Goal: Browse casually: Explore the website without a specific task or goal

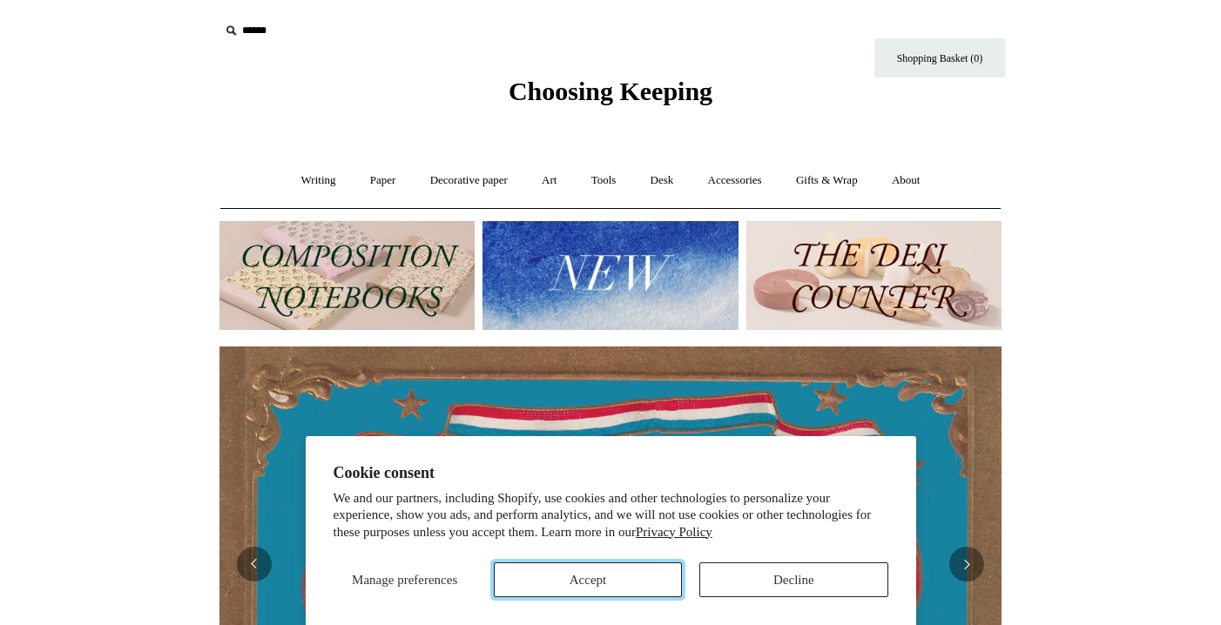
click at [647, 587] on button "Accept" at bounding box center [588, 580] width 188 height 35
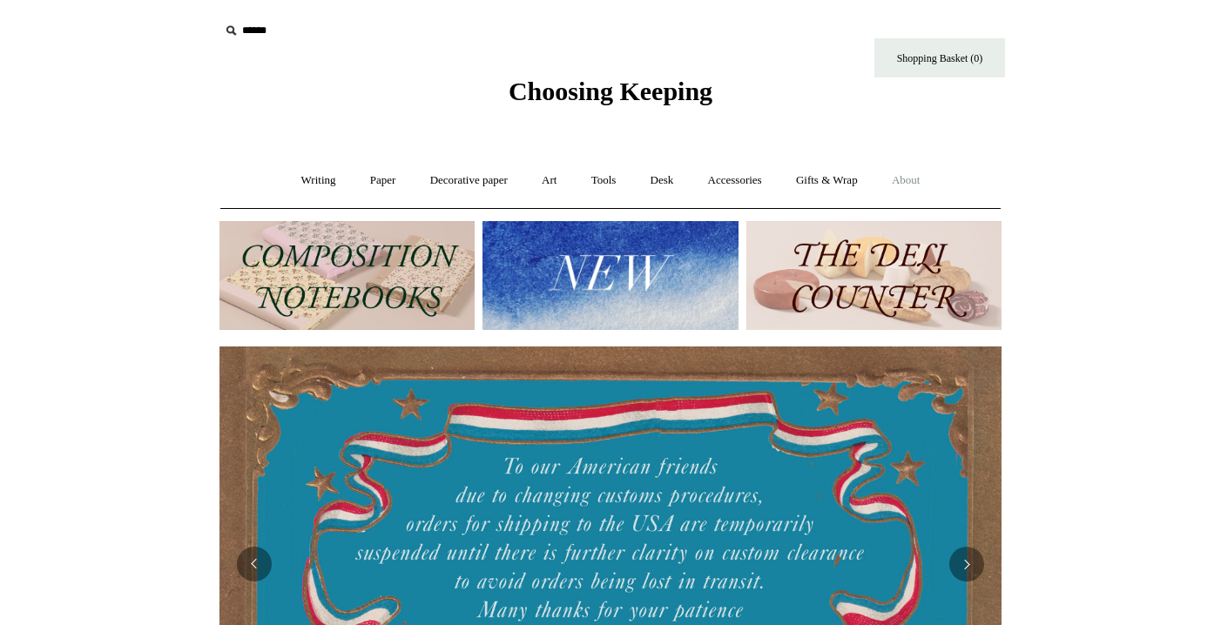
click at [919, 185] on link "About +" at bounding box center [906, 181] width 60 height 46
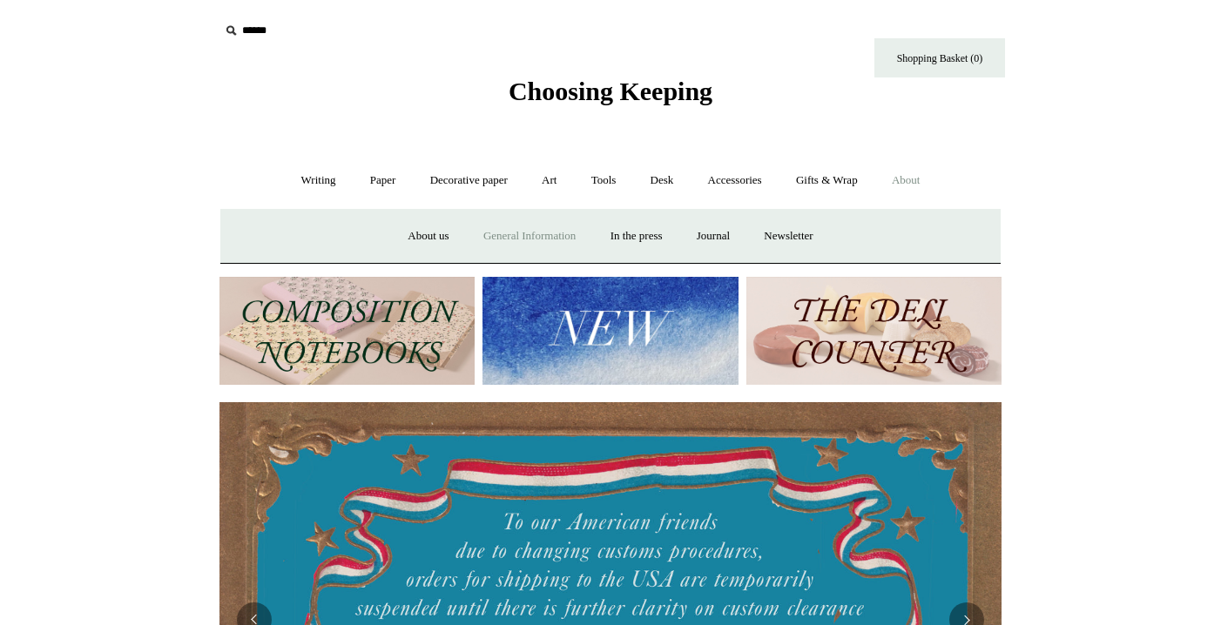
click at [521, 246] on link "General Information" at bounding box center [530, 236] width 124 height 46
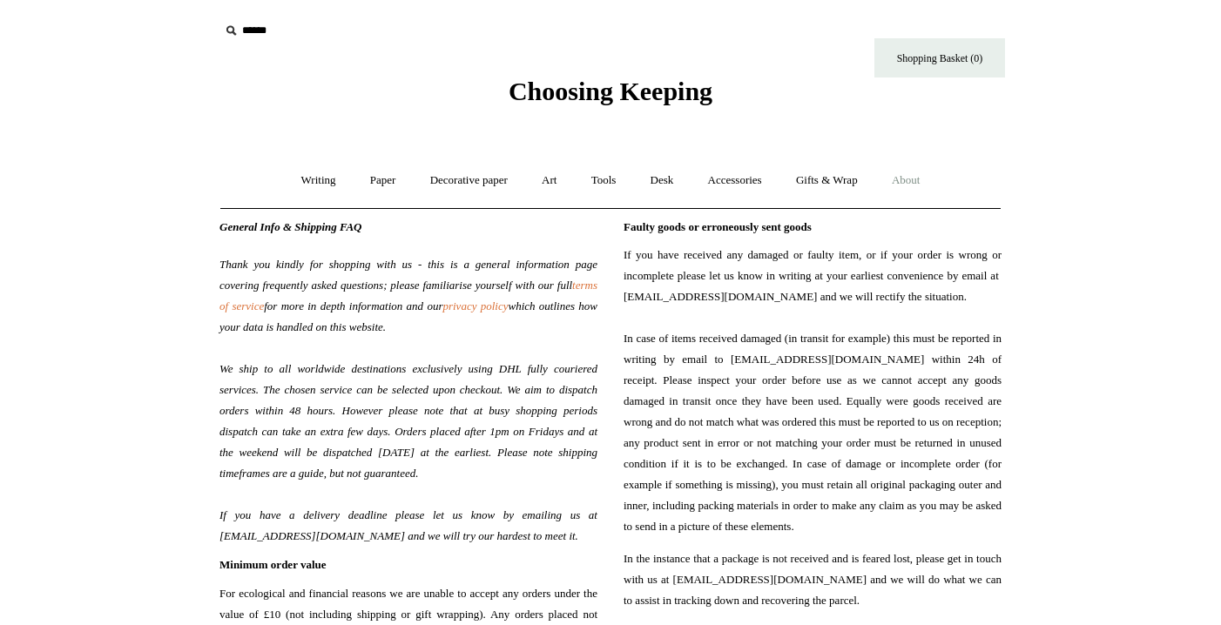
click at [595, 98] on span "Choosing Keeping" at bounding box center [611, 91] width 204 height 29
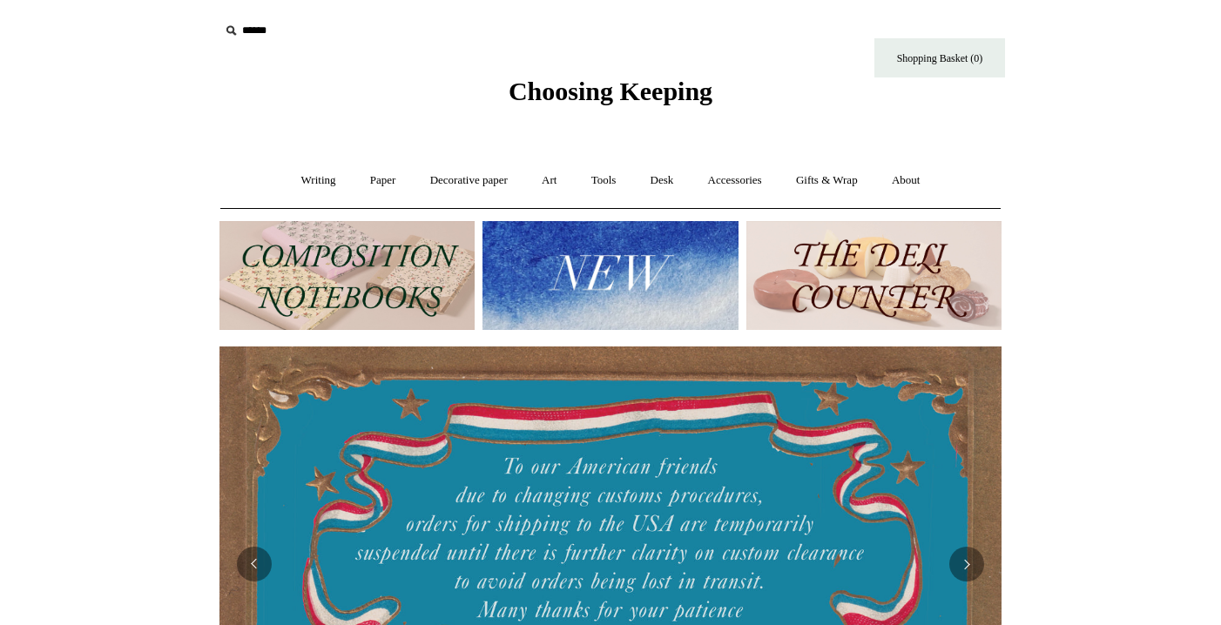
click at [619, 276] on img at bounding box center [610, 275] width 255 height 109
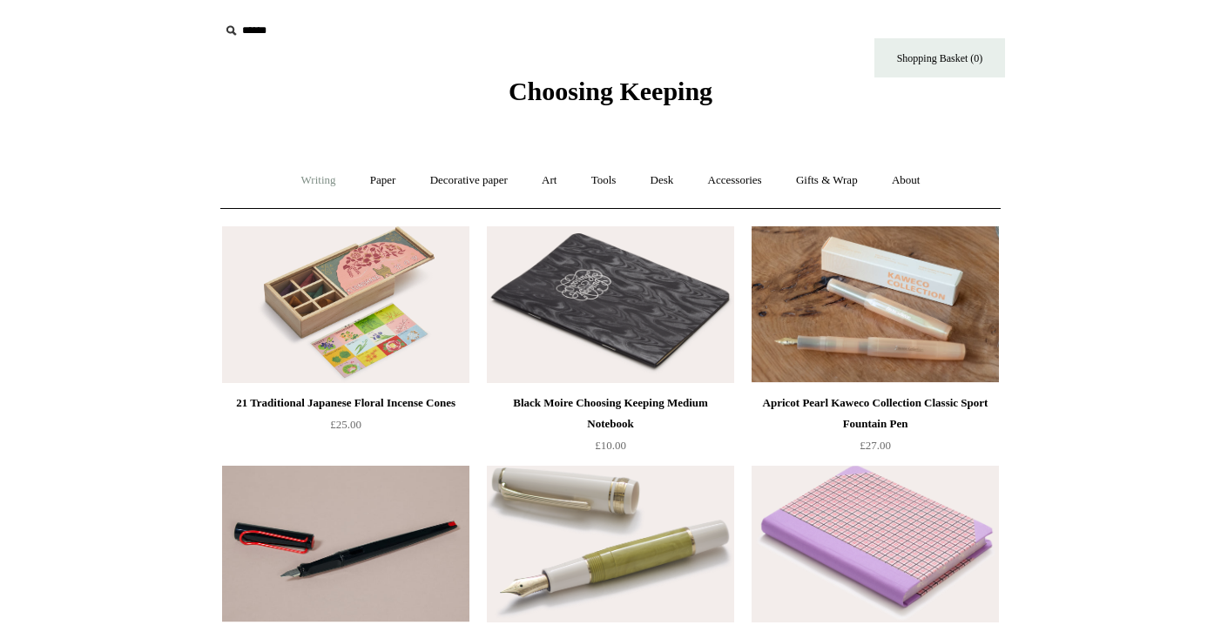
click at [316, 179] on link "Writing +" at bounding box center [319, 181] width 66 height 46
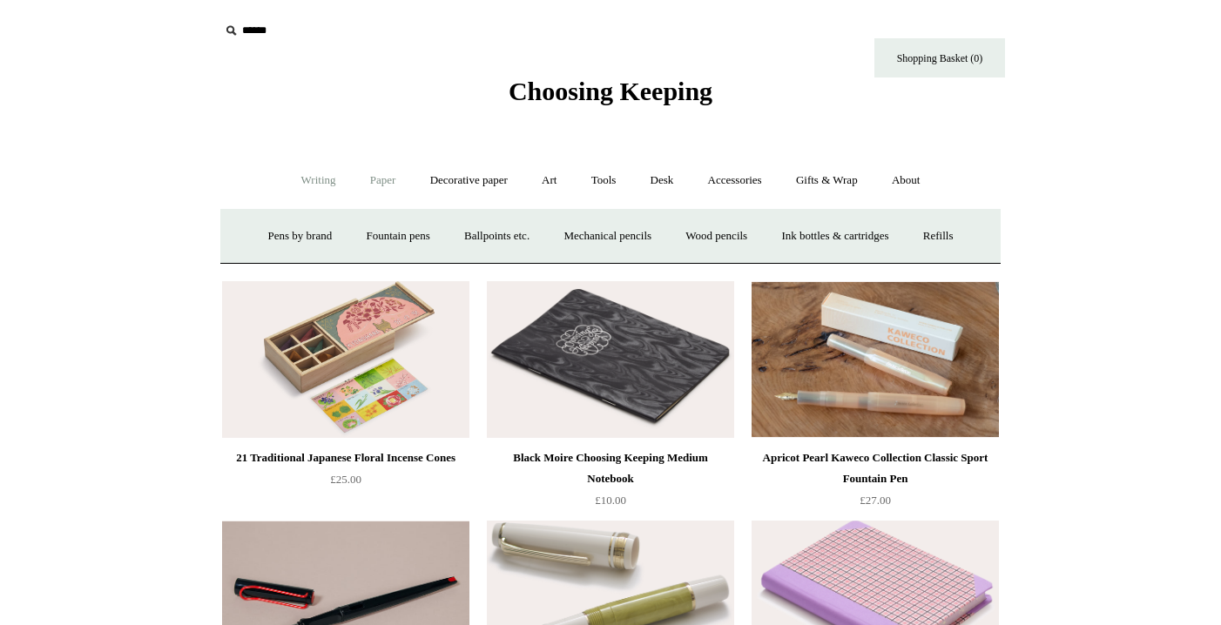
click at [390, 177] on link "Paper +" at bounding box center [382, 181] width 57 height 46
click at [462, 177] on link "Decorative paper +" at bounding box center [469, 181] width 109 height 46
click at [570, 184] on link "Art +" at bounding box center [549, 181] width 46 height 46
click at [837, 235] on link "Wax & seals" at bounding box center [793, 236] width 88 height 46
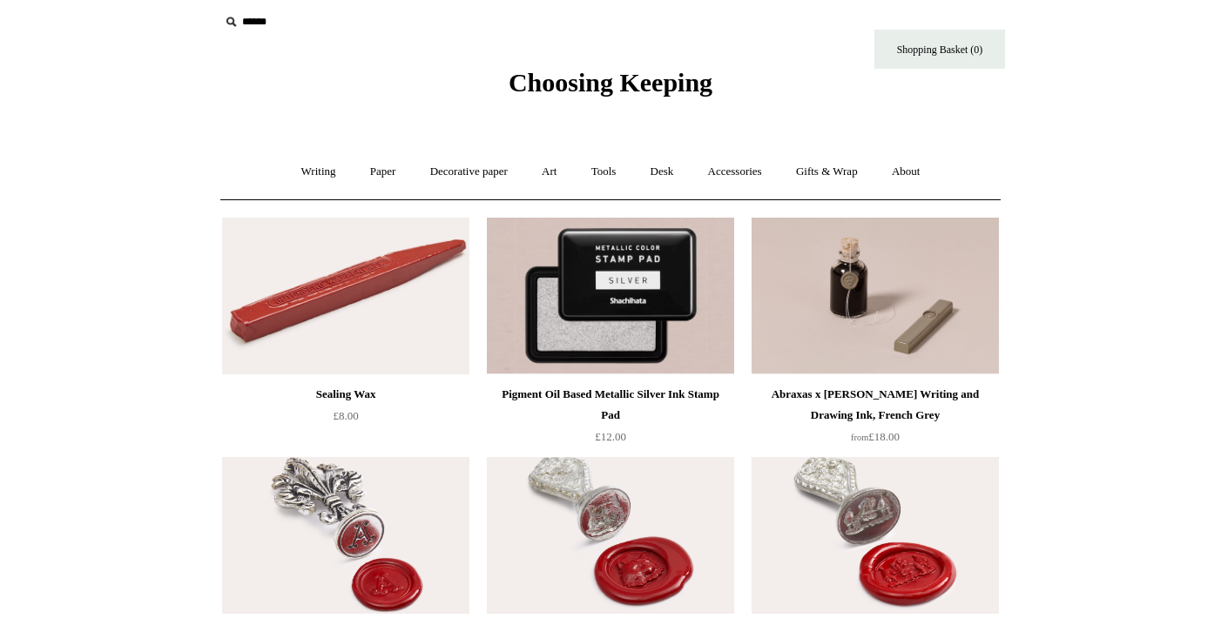
scroll to position [3, 0]
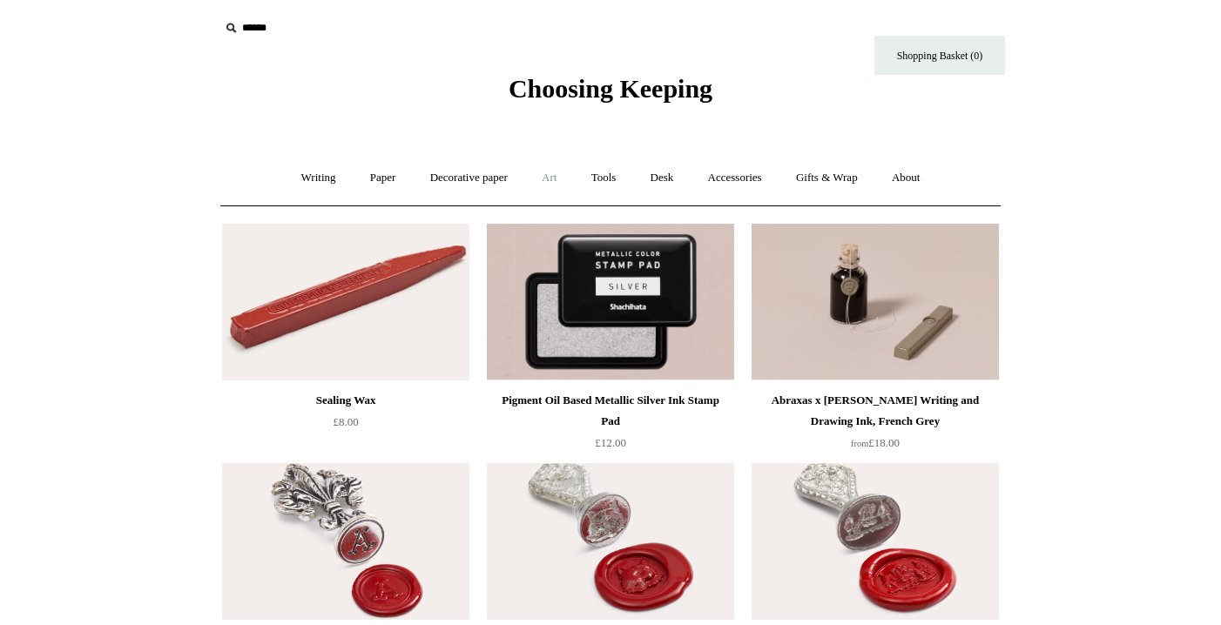
click at [549, 179] on link "Art +" at bounding box center [549, 178] width 46 height 46
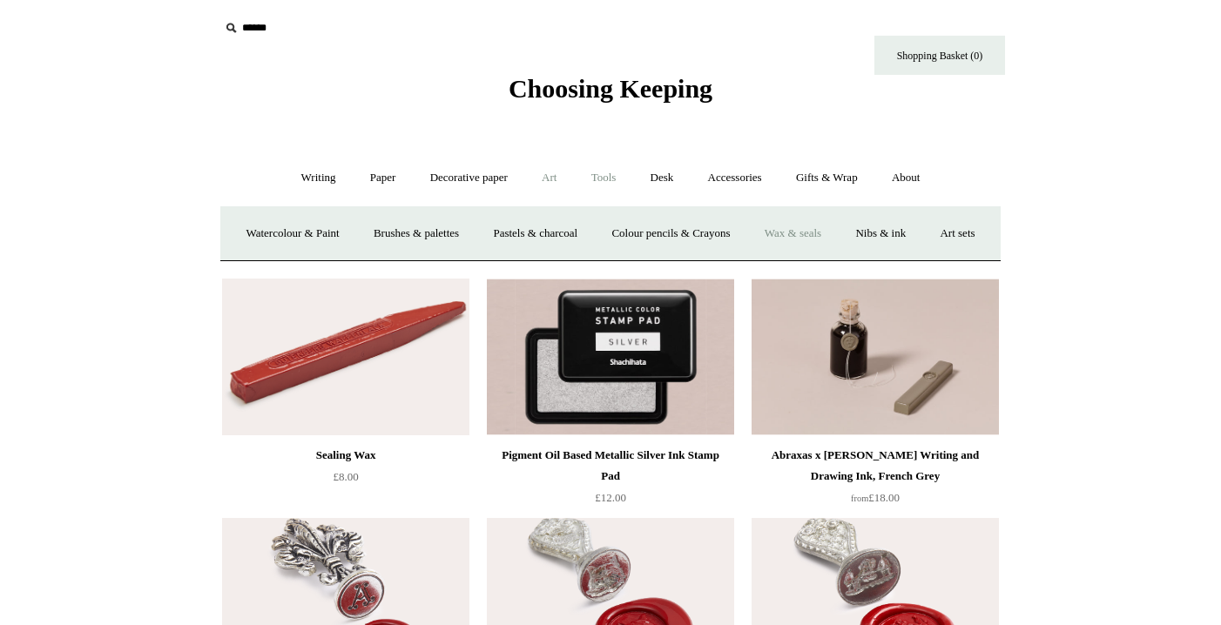
click at [611, 178] on link "Tools +" at bounding box center [604, 178] width 57 height 46
click at [374, 235] on link "Erasers" at bounding box center [383, 234] width 64 height 46
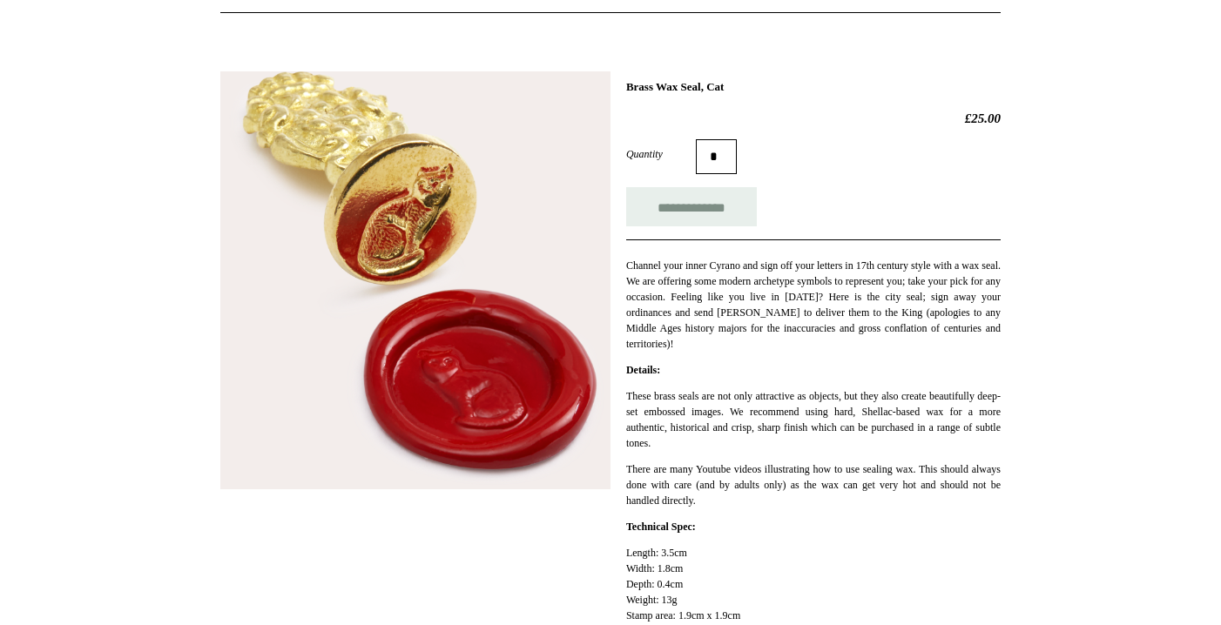
scroll to position [193, 0]
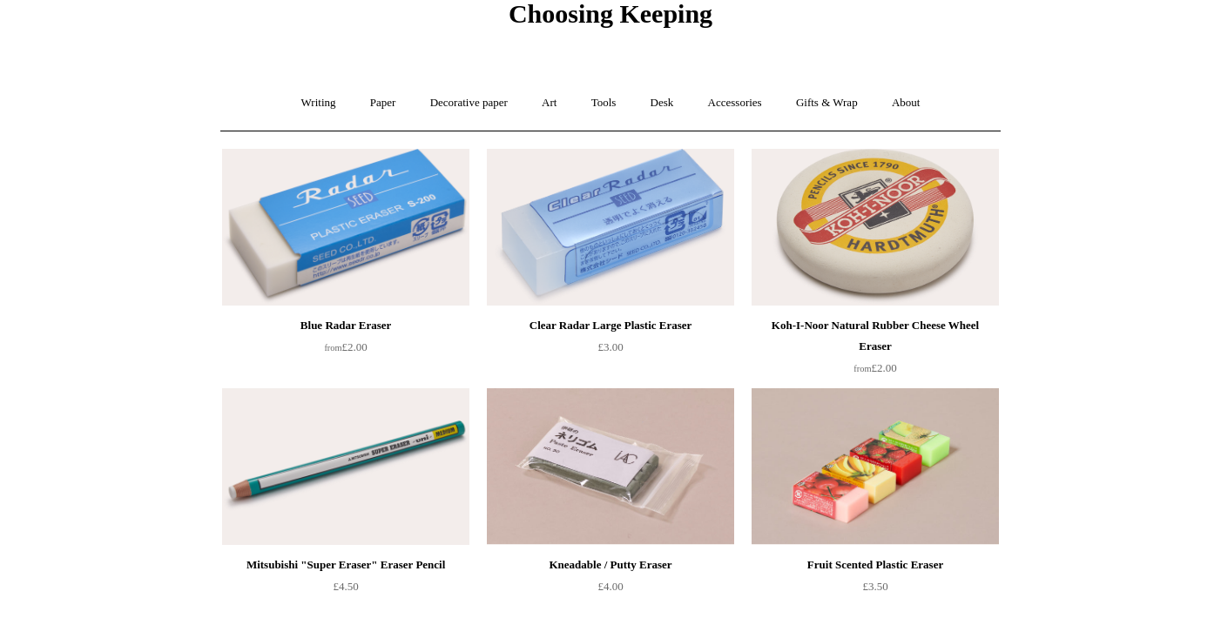
scroll to position [73, 0]
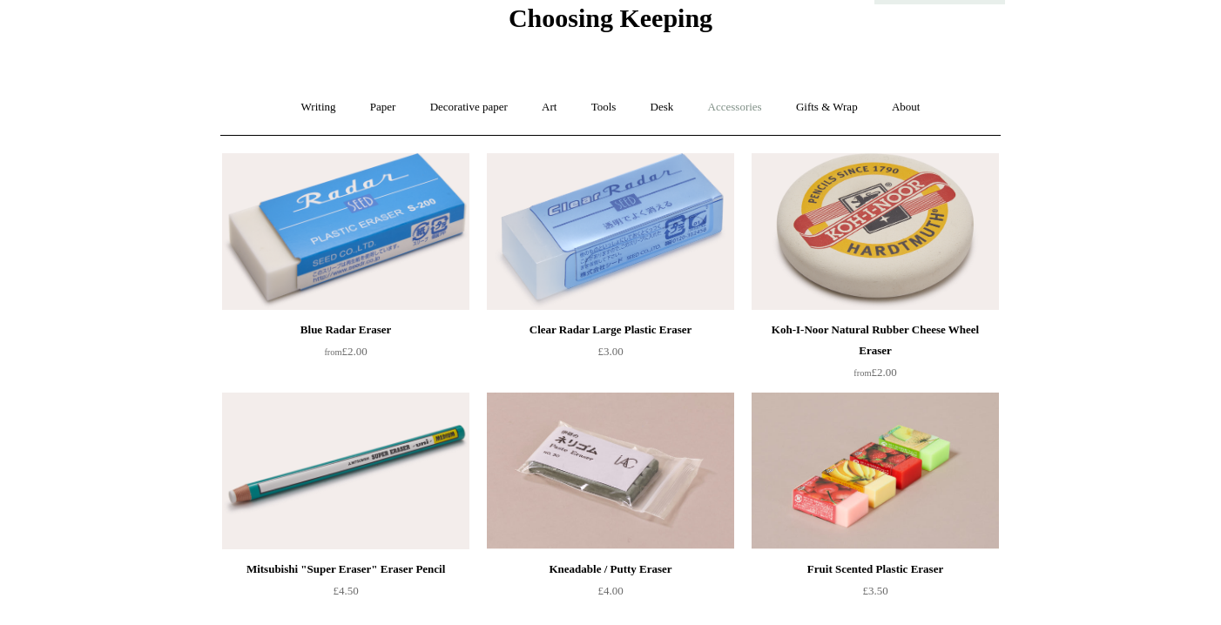
click at [753, 111] on link "Accessories +" at bounding box center [734, 107] width 85 height 46
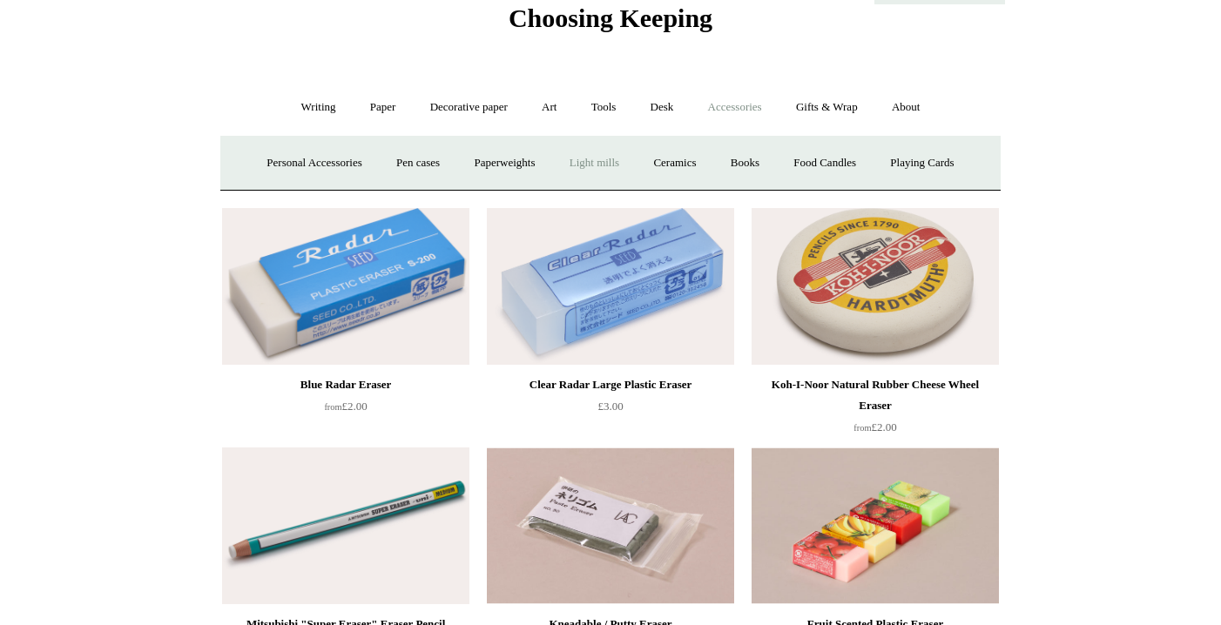
click at [607, 161] on link "Light mills" at bounding box center [594, 163] width 81 height 46
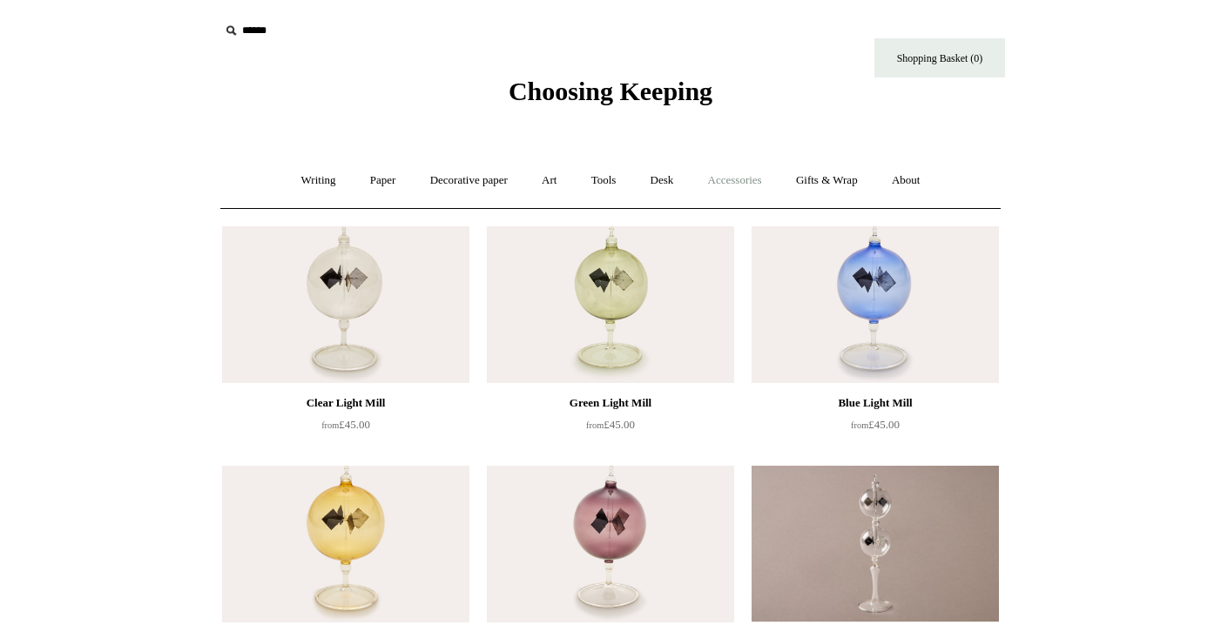
click at [748, 185] on link "Accessories +" at bounding box center [734, 181] width 85 height 46
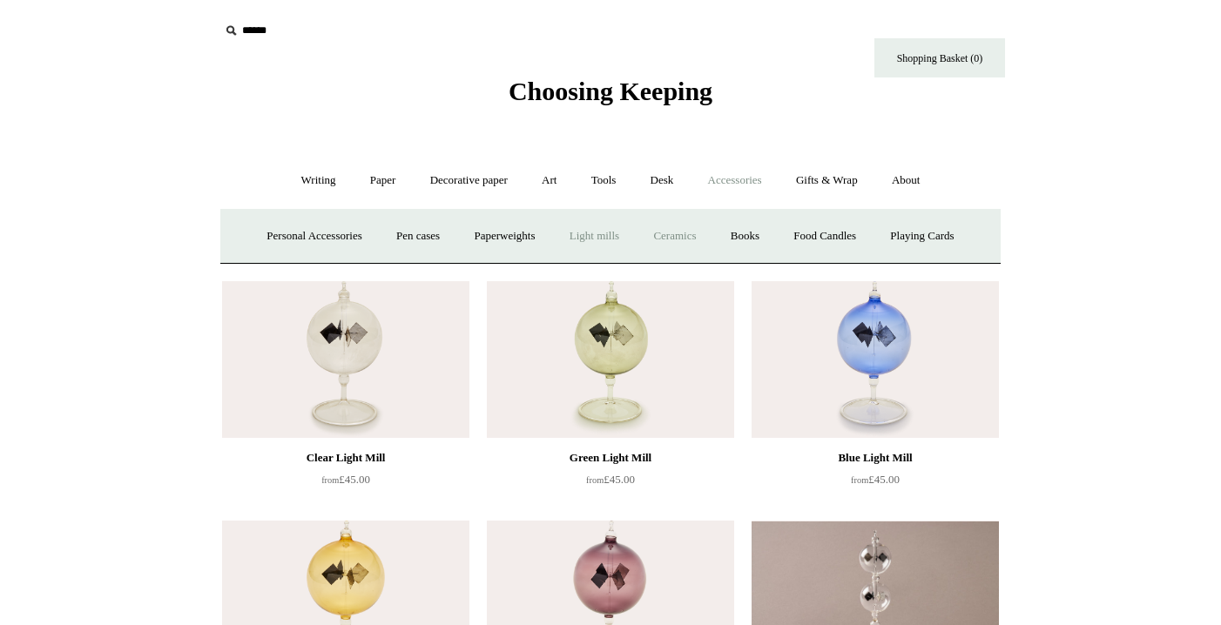
click at [692, 236] on link "Ceramics +" at bounding box center [675, 236] width 74 height 46
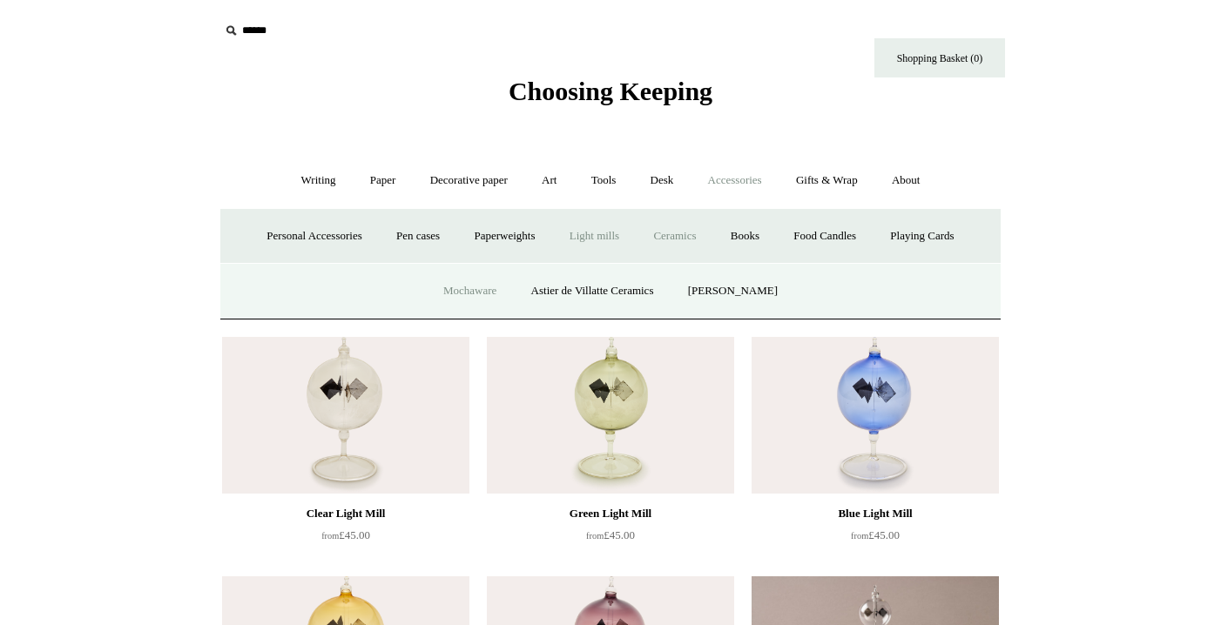
click at [469, 281] on link "Mochaware" at bounding box center [470, 291] width 84 height 46
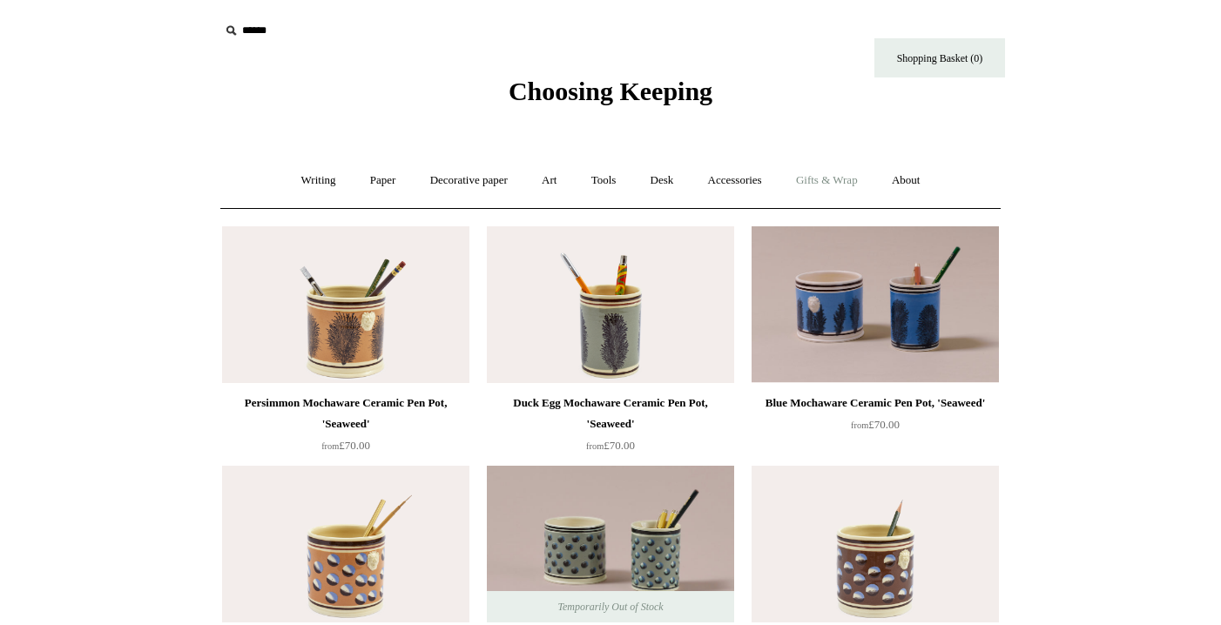
click at [833, 183] on link "Gifts & Wrap +" at bounding box center [826, 181] width 93 height 46
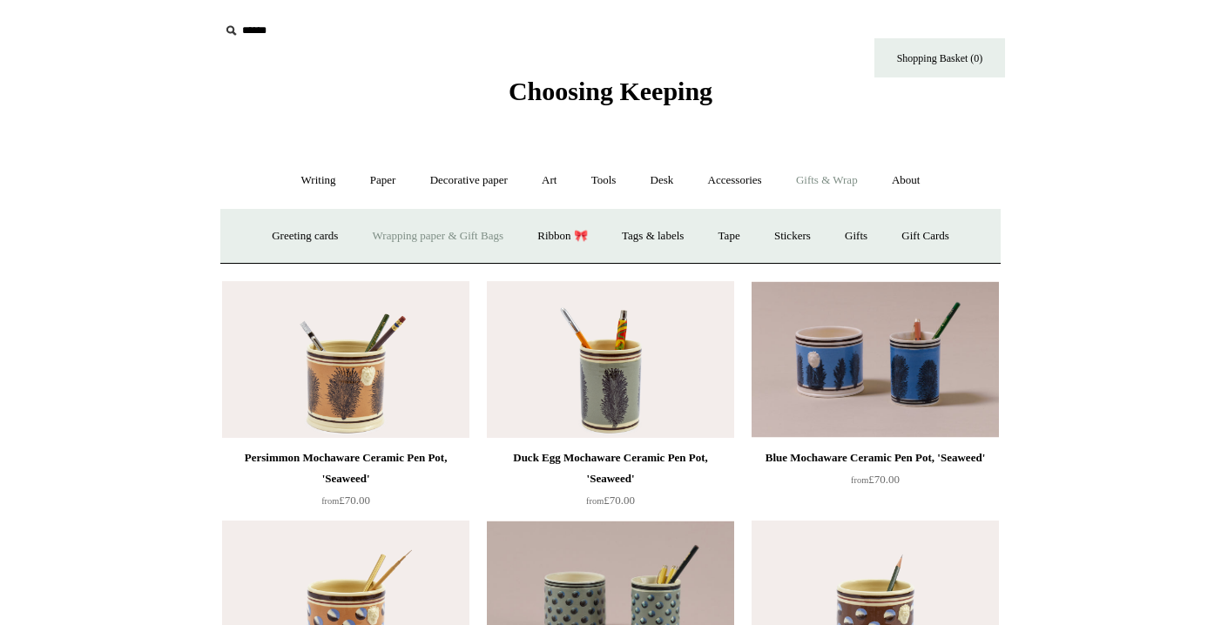
click at [416, 240] on link "Wrapping paper & Gift Bags" at bounding box center [438, 236] width 162 height 46
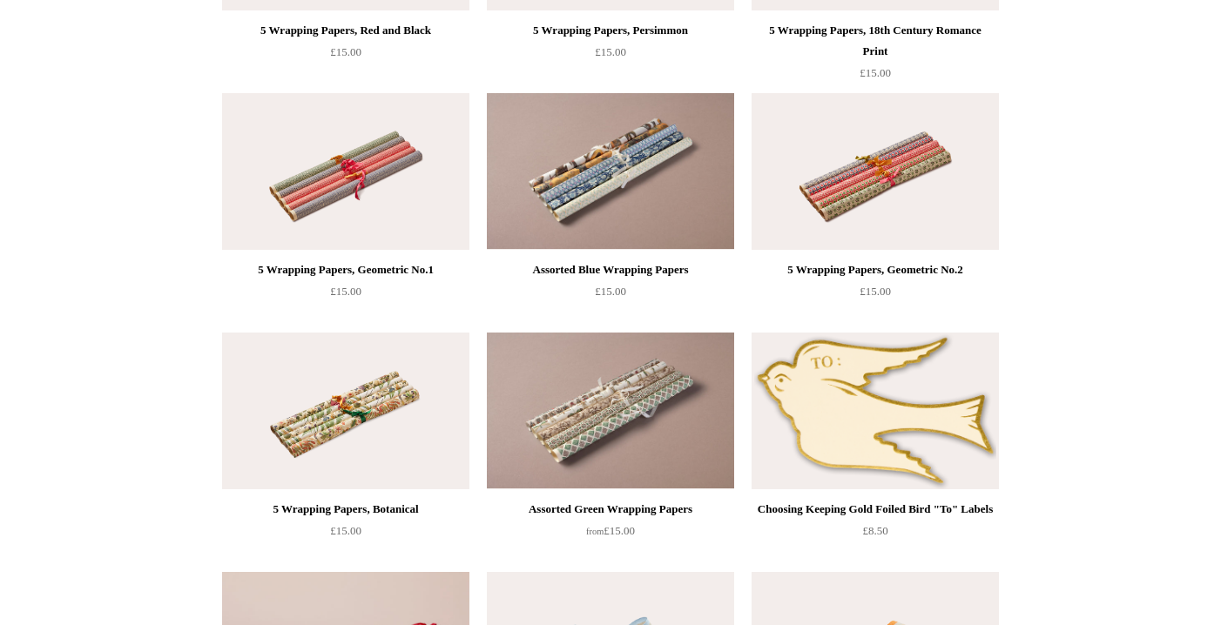
scroll to position [1808, 0]
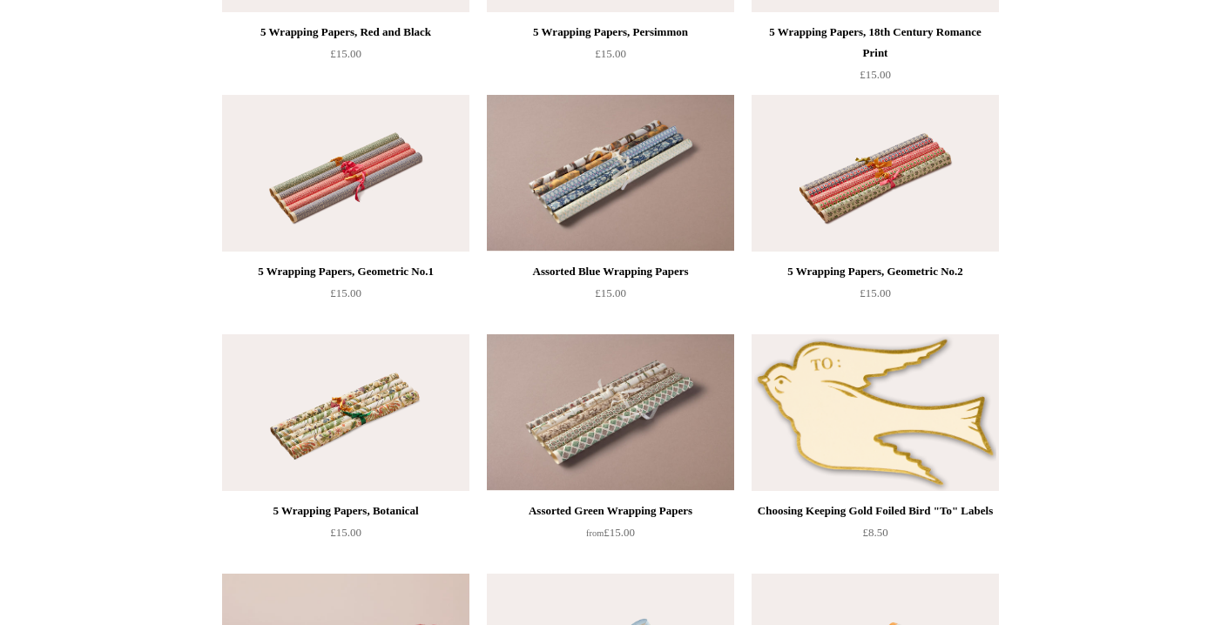
click at [612, 206] on img at bounding box center [610, 173] width 247 height 157
click at [874, 222] on img at bounding box center [875, 173] width 247 height 157
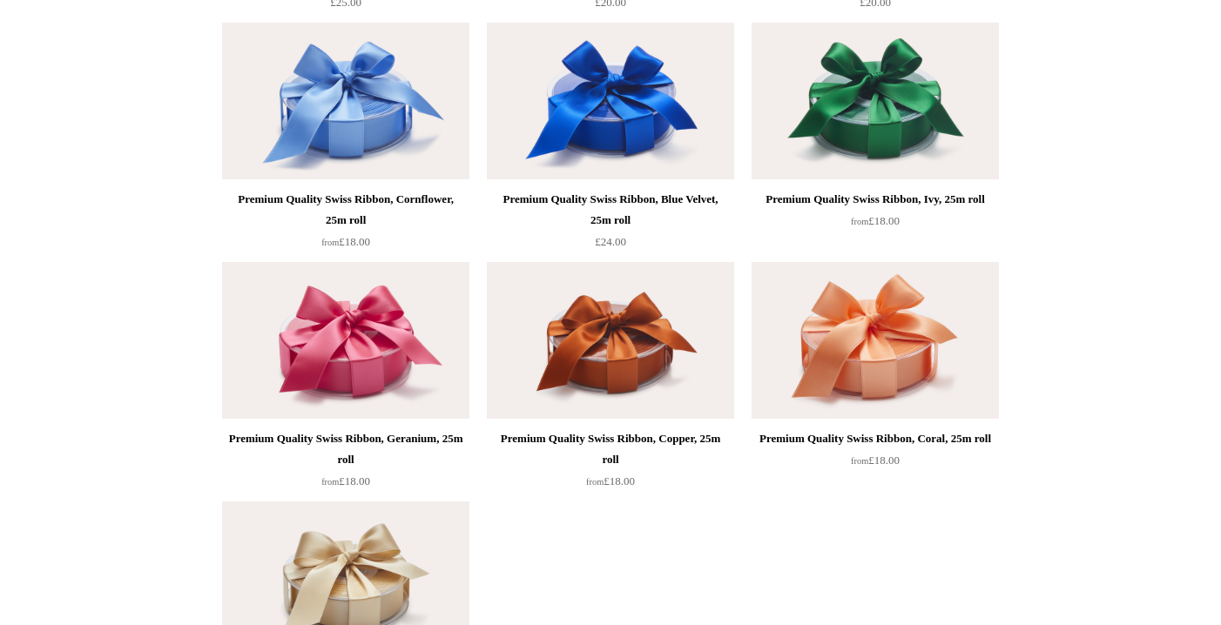
scroll to position [2601, 0]
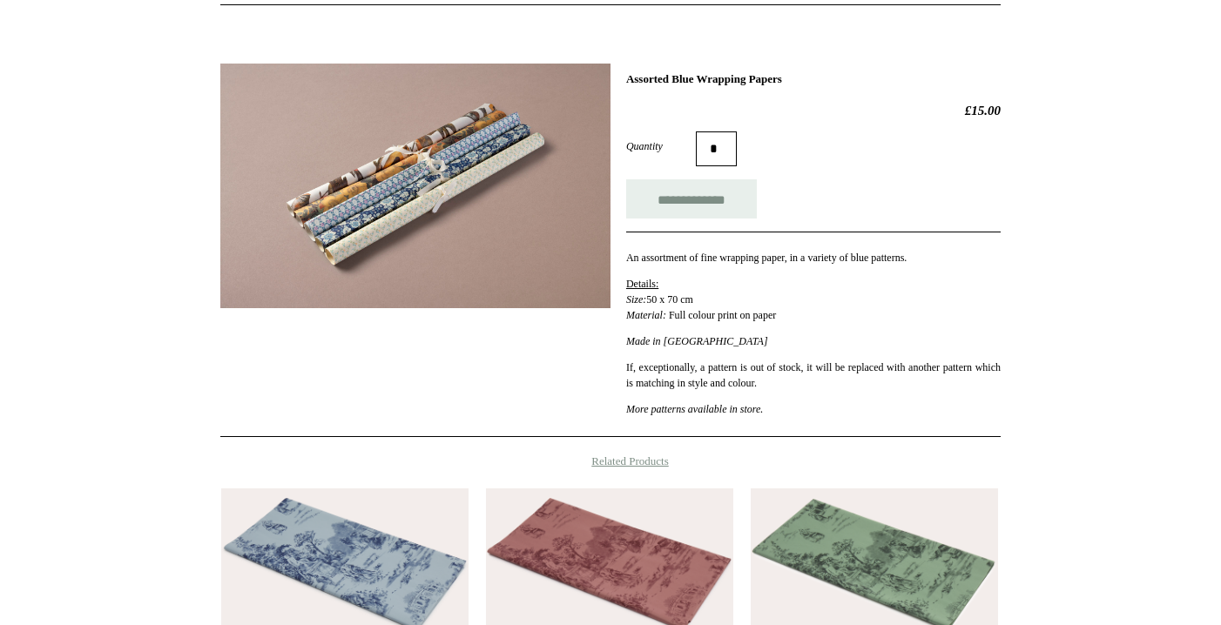
scroll to position [210, 0]
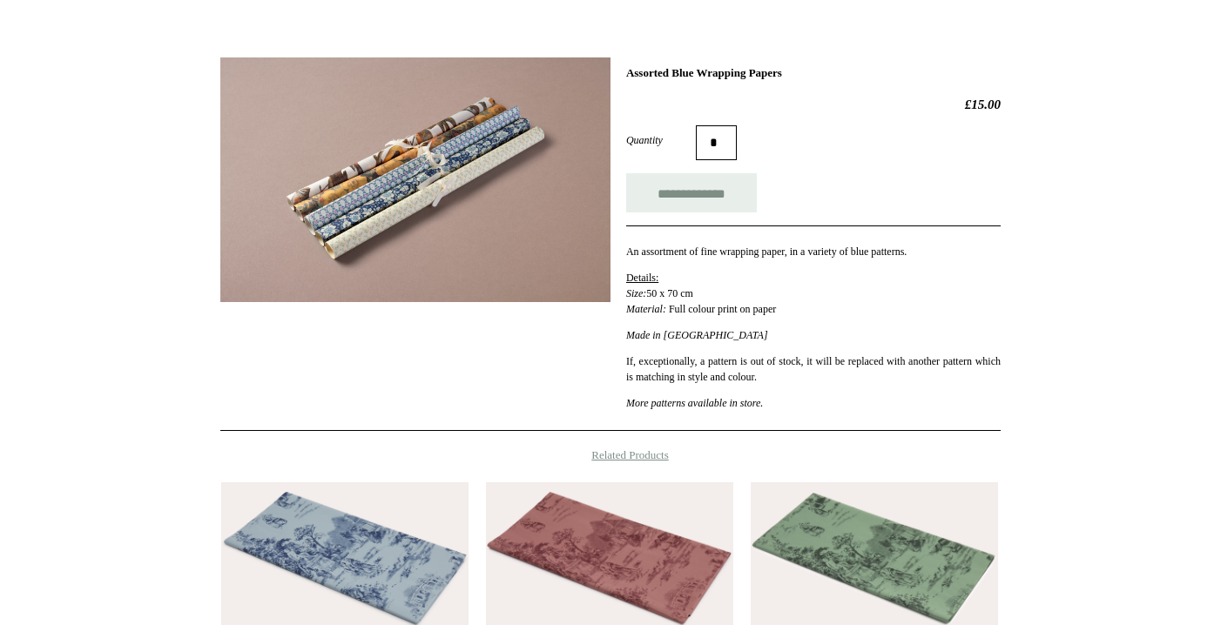
click at [370, 189] on img at bounding box center [415, 179] width 390 height 245
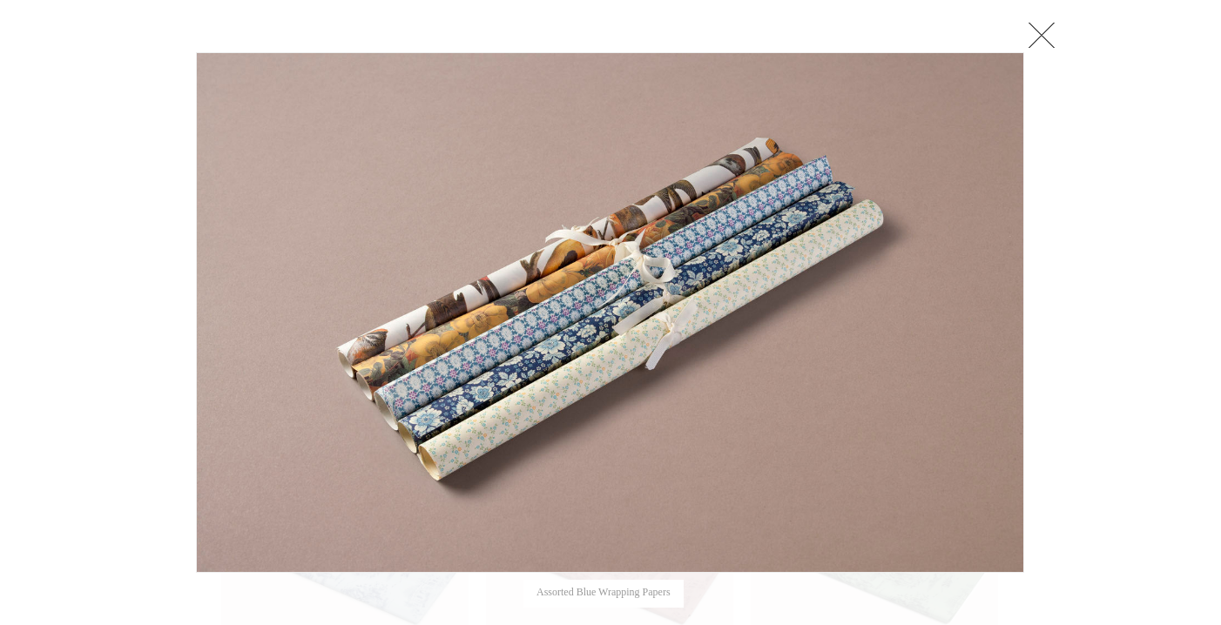
click at [75, 218] on div at bounding box center [610, 389] width 1221 height 1198
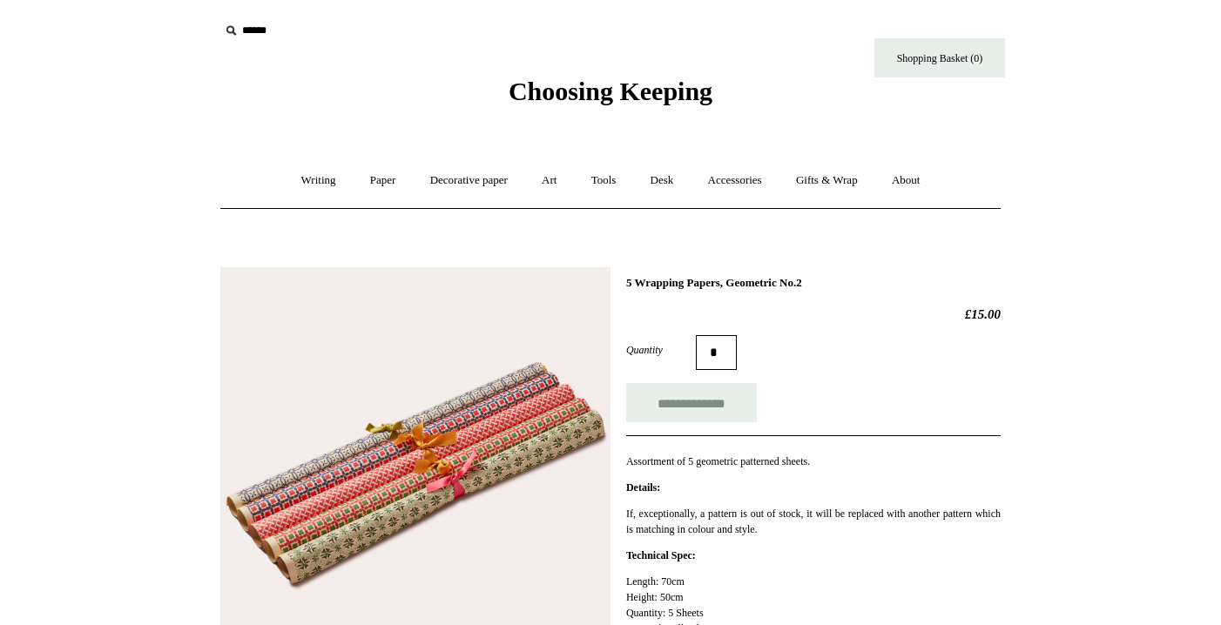
click at [497, 437] on img at bounding box center [415, 462] width 390 height 390
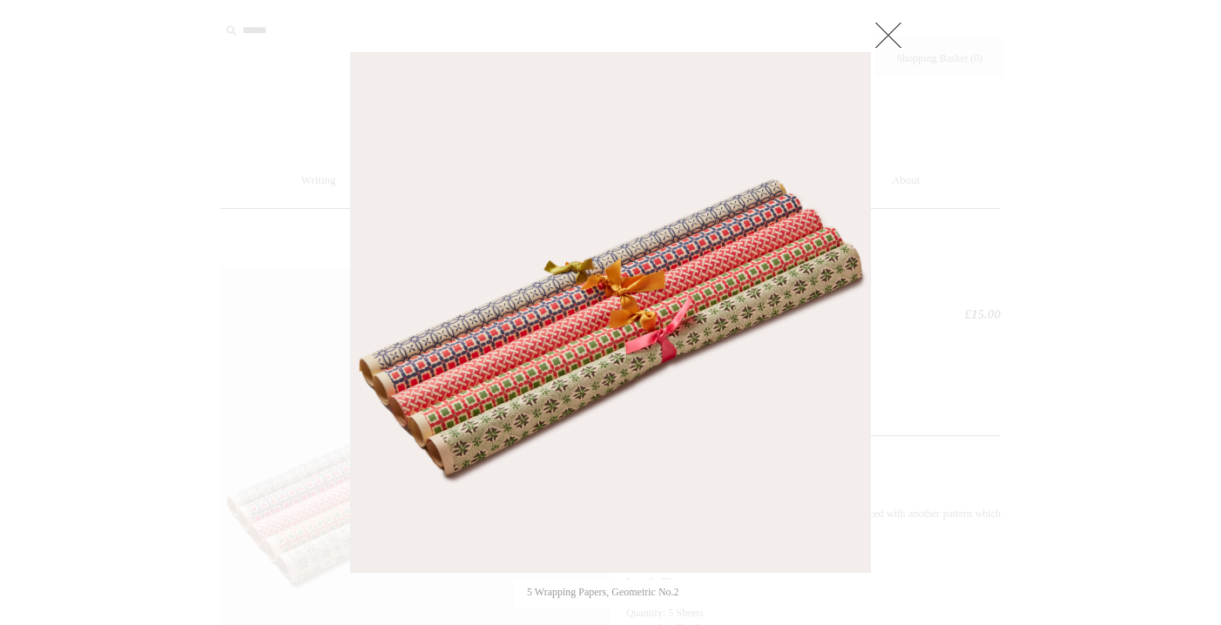
click at [189, 383] on div at bounding box center [610, 619] width 1221 height 1239
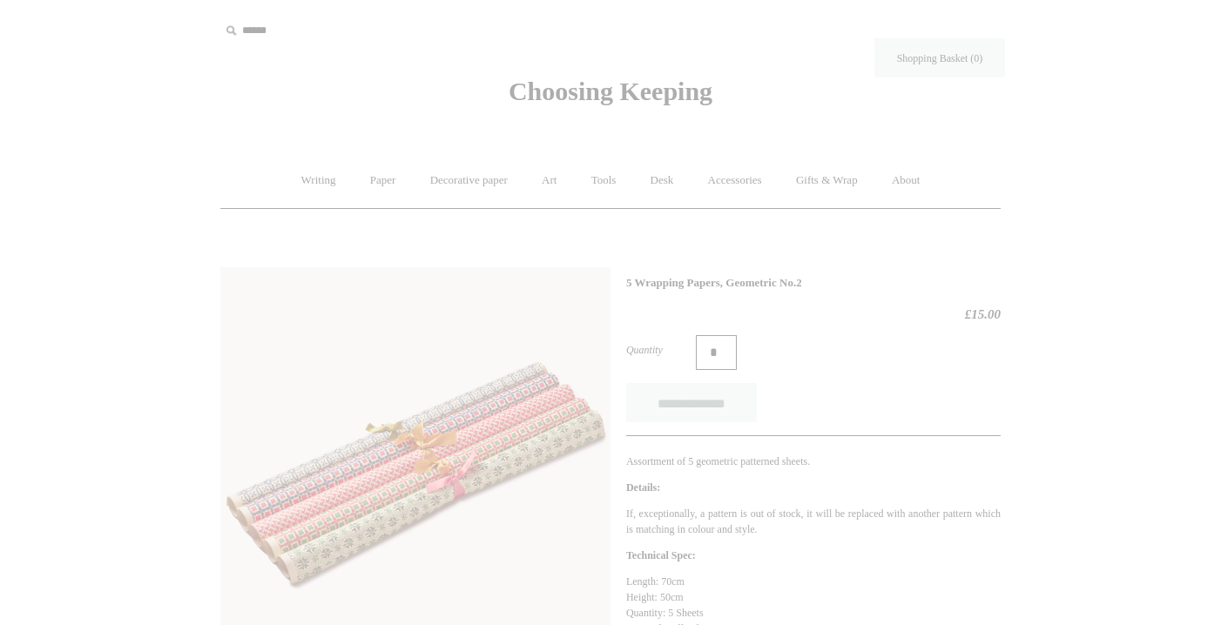
scroll to position [1, 0]
